Goal: Find specific page/section: Find specific page/section

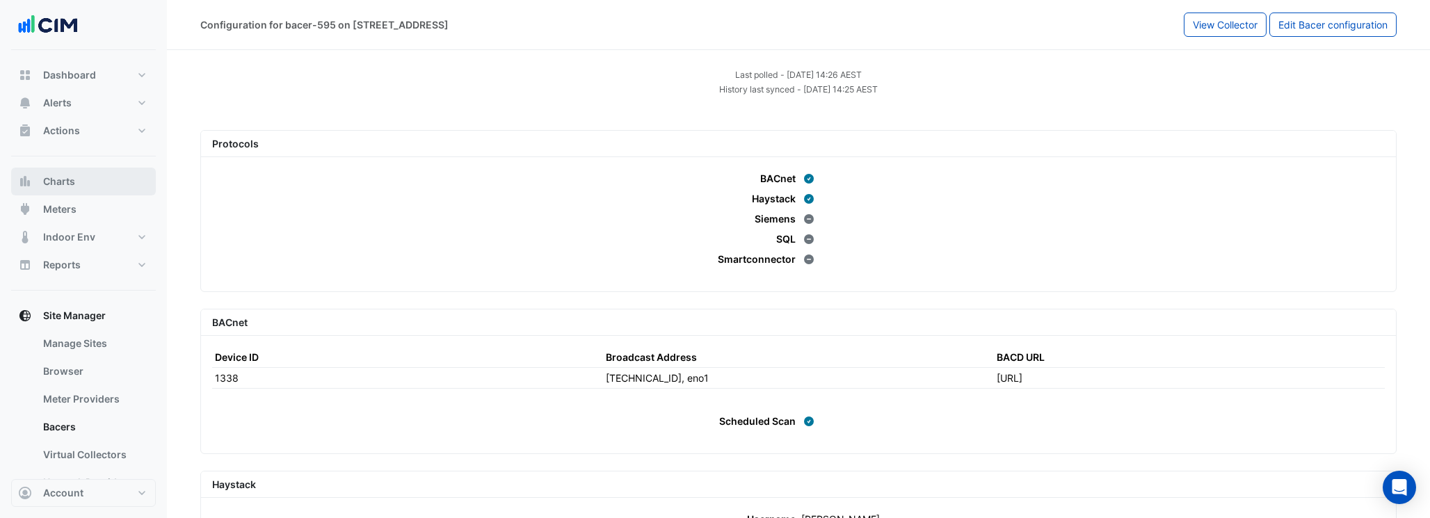
click at [56, 184] on span "Charts" at bounding box center [59, 182] width 32 height 14
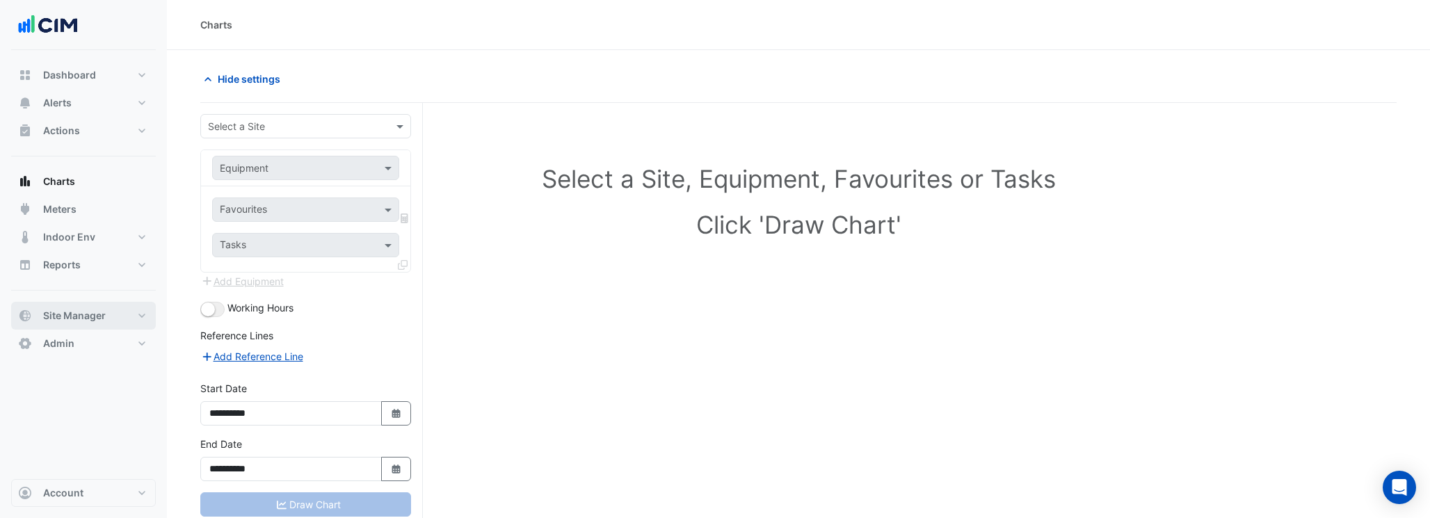
click at [73, 315] on span "Site Manager" at bounding box center [74, 316] width 63 height 14
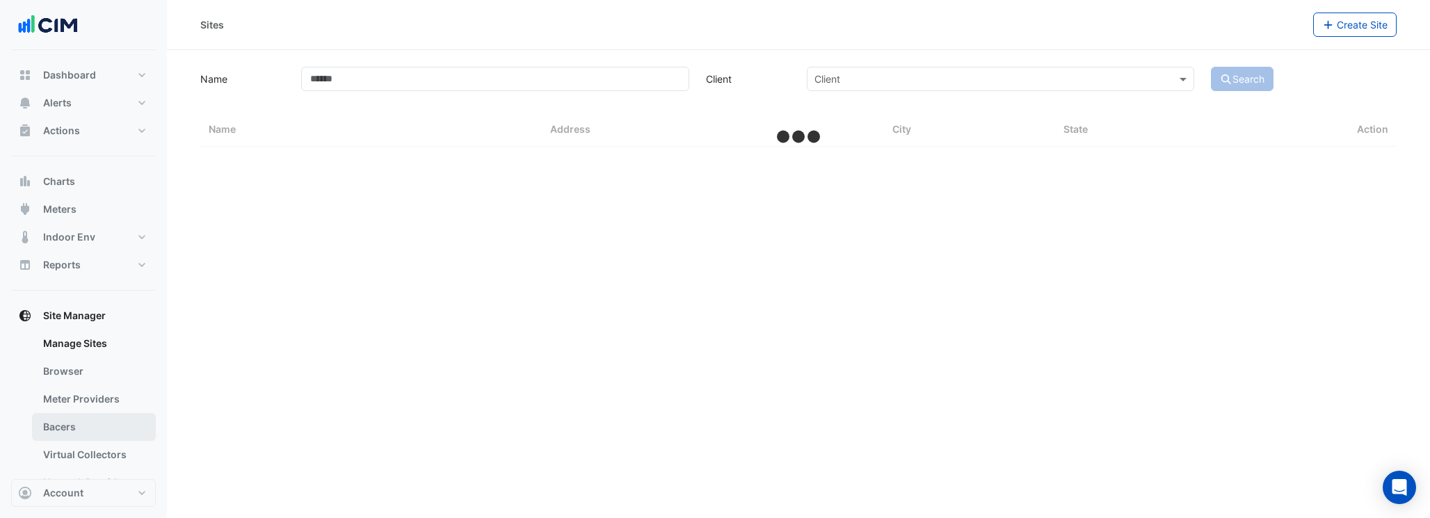
click at [68, 419] on link "Bacers" at bounding box center [94, 427] width 124 height 28
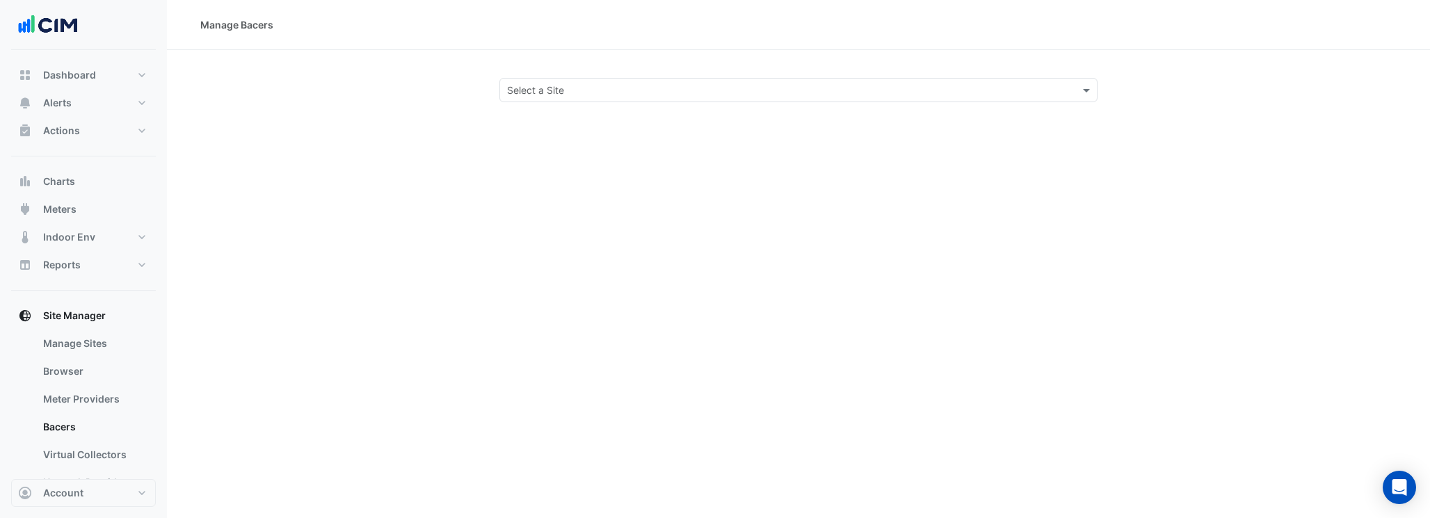
click at [526, 88] on input "text" at bounding box center [784, 90] width 555 height 15
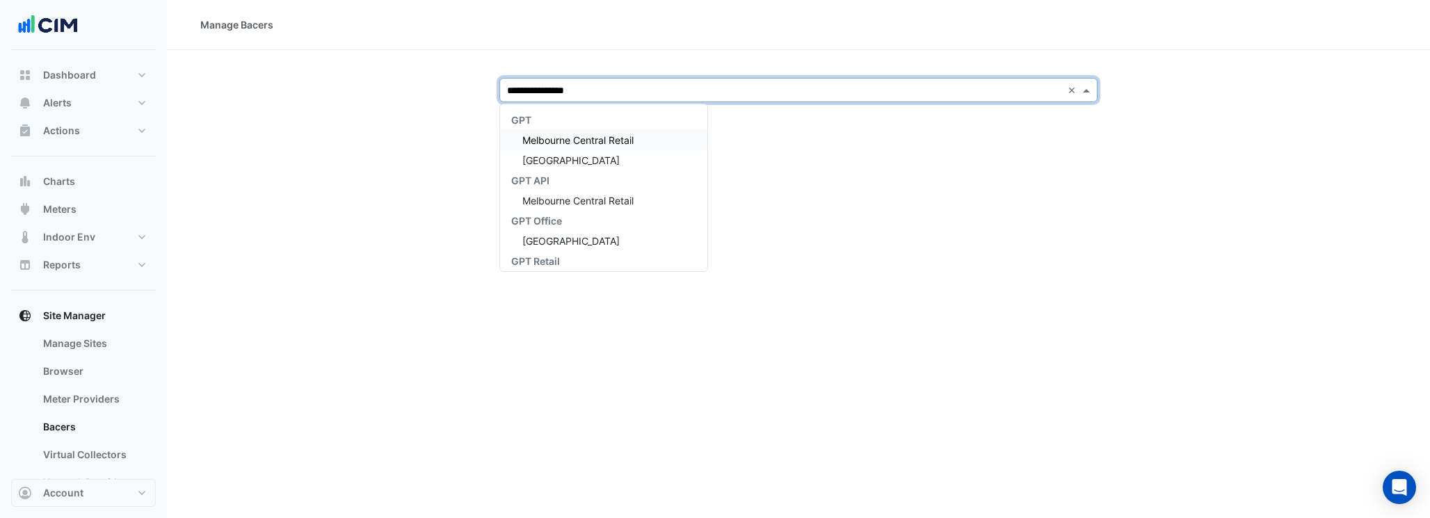
type input "**********"
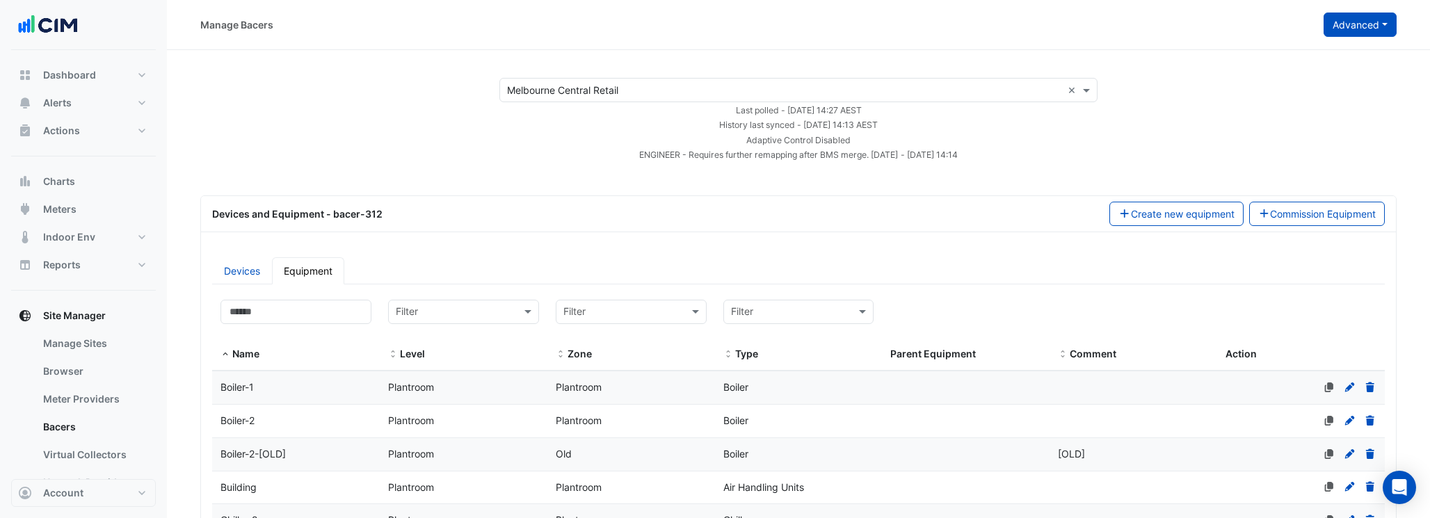
click at [1347, 15] on button "Advanced" at bounding box center [1359, 25] width 73 height 24
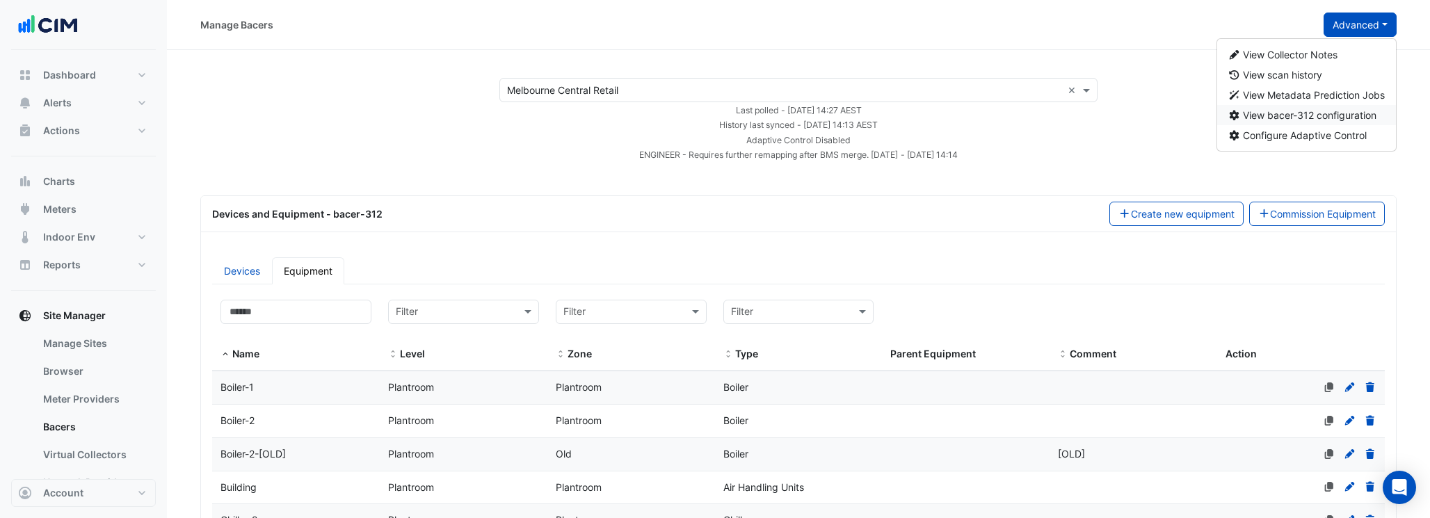
click at [1255, 114] on span "View bacer-312 configuration" at bounding box center [1308, 115] width 133 height 12
